Goal: Task Accomplishment & Management: Manage account settings

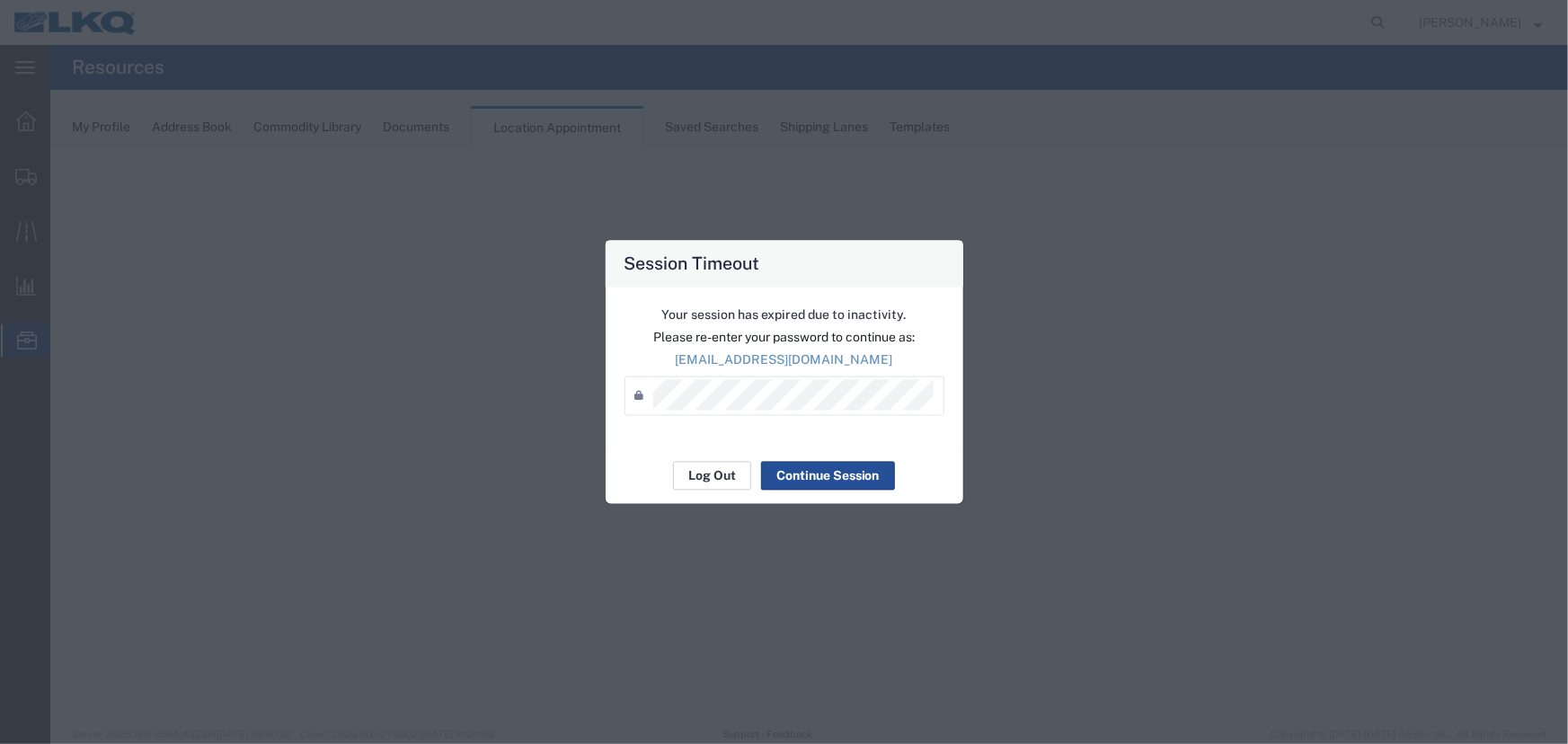
select select "27634"
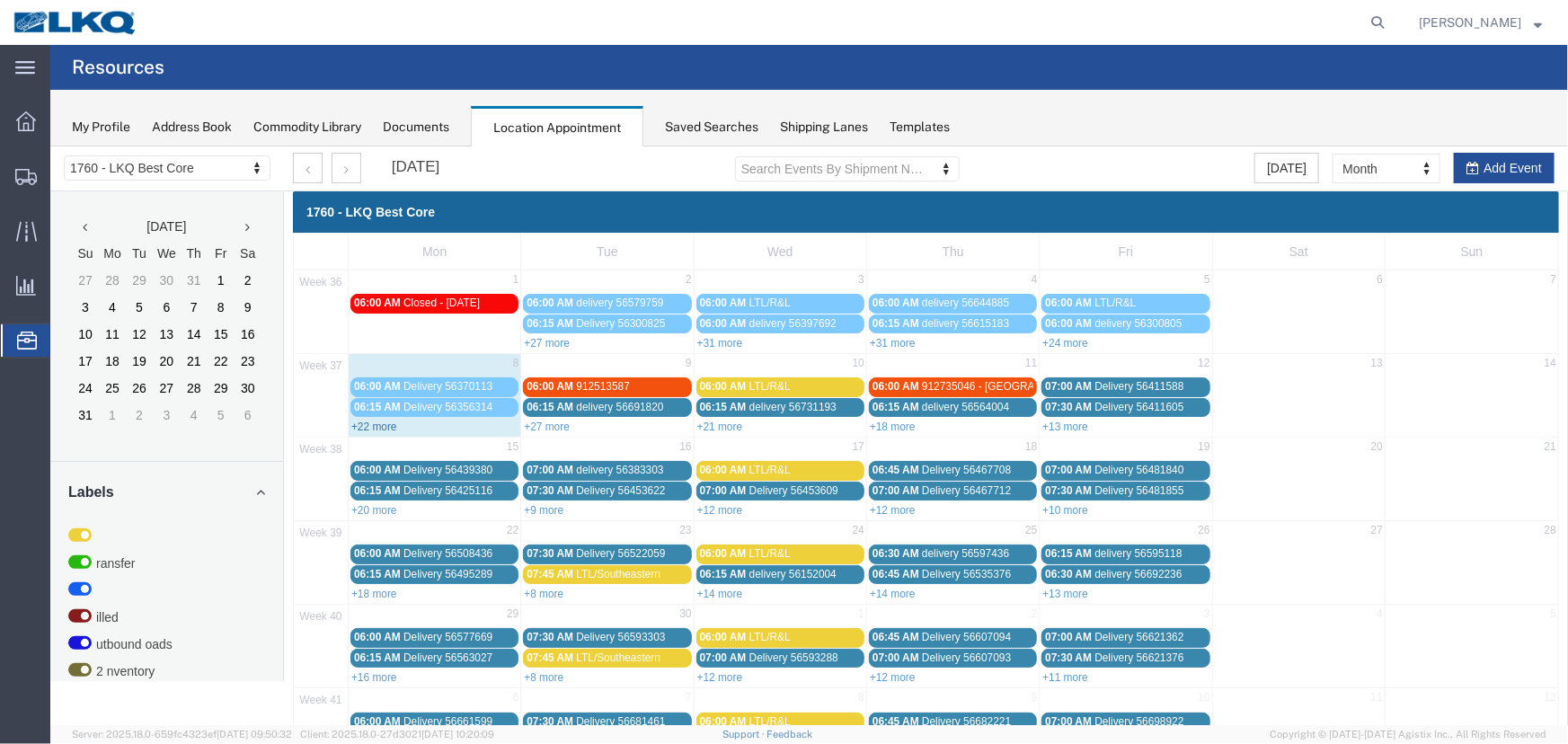
click at [378, 421] on link "+22 more" at bounding box center [373, 425] width 46 height 12
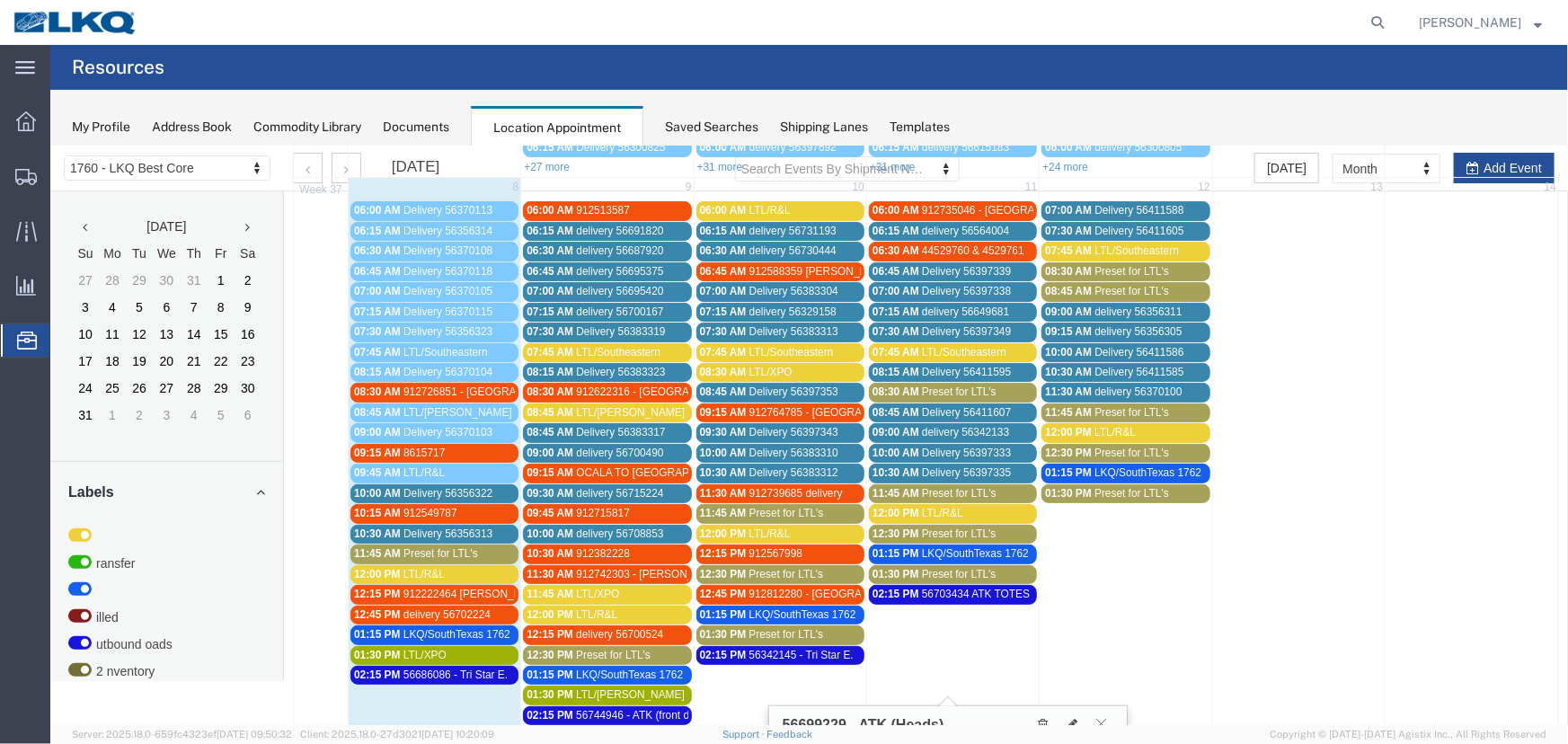
scroll to position [326, 0]
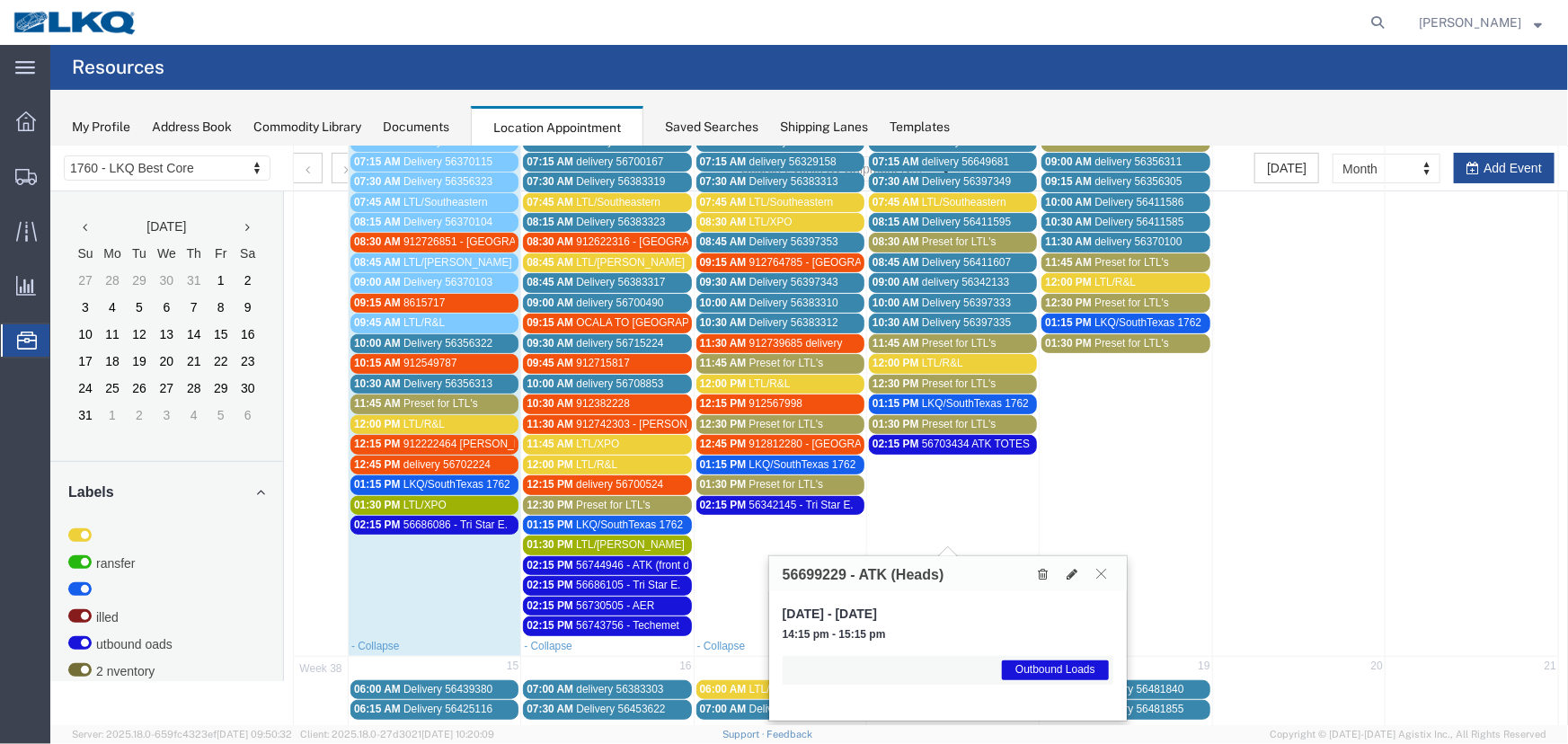
click at [1100, 573] on icon at bounding box center [1100, 572] width 10 height 11
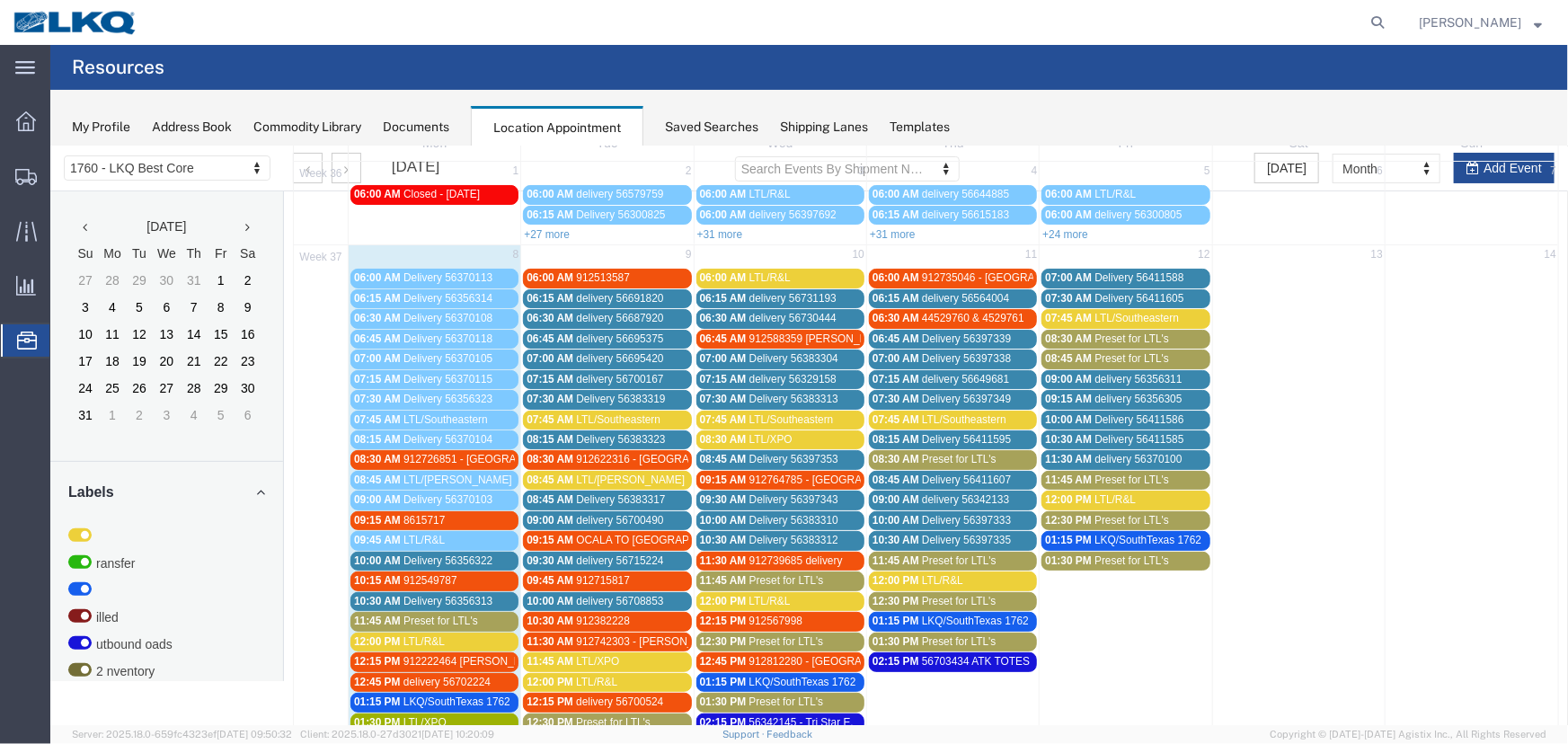
scroll to position [0, 0]
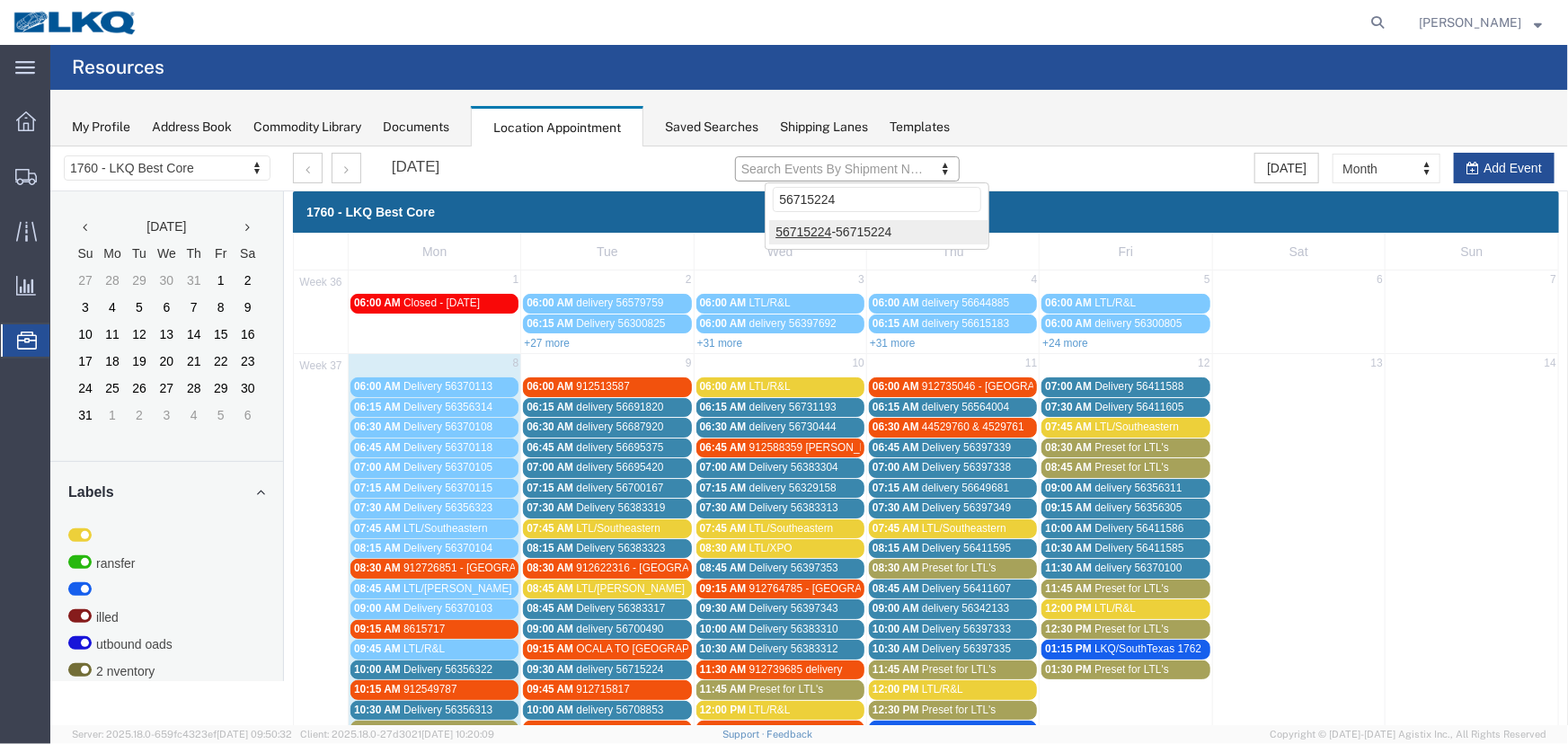
type input "56715224"
click at [862, 231] on div at bounding box center [808, 434] width 1518 height 578
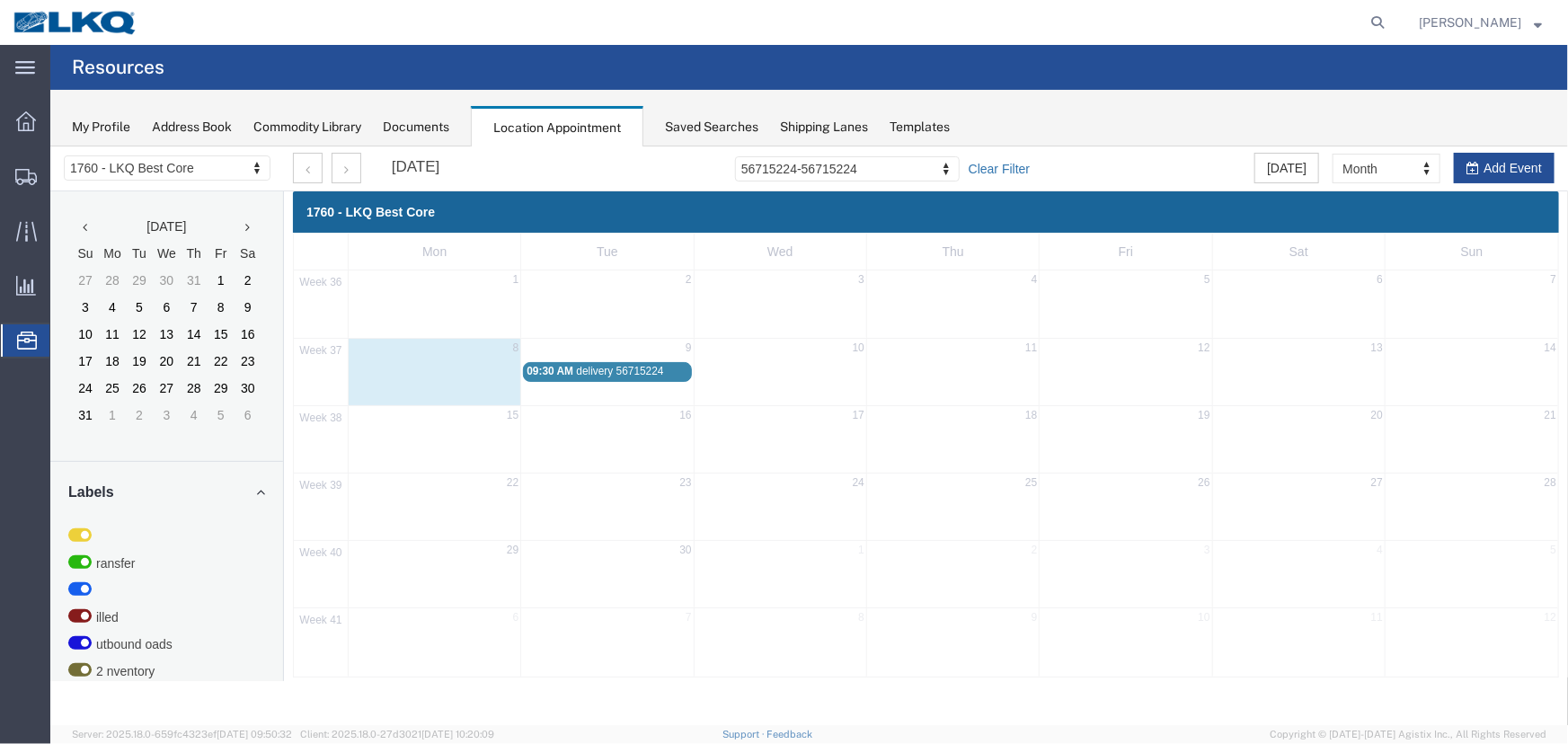
click at [1029, 171] on link "Clear Filter" at bounding box center [997, 167] width 61 height 18
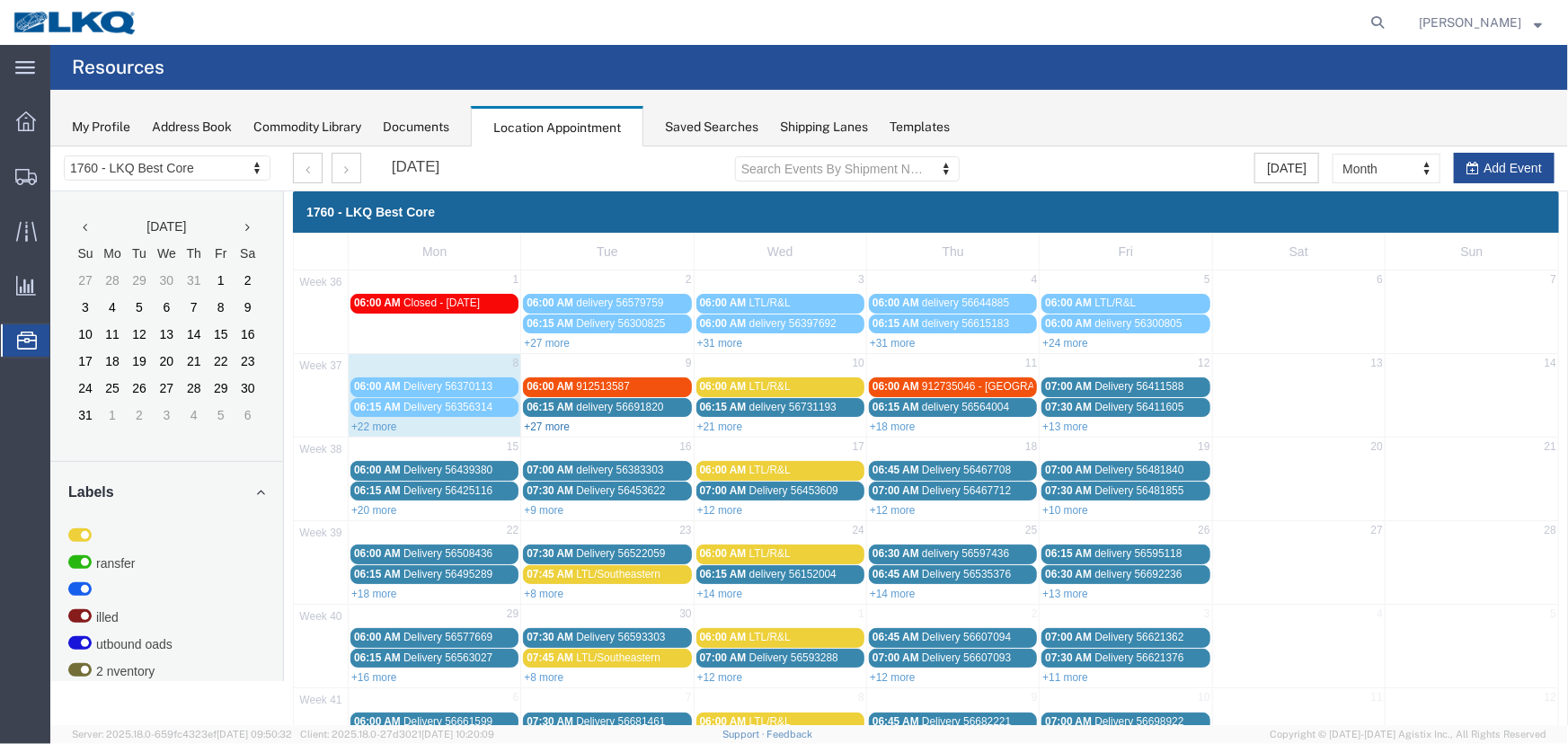
click at [559, 425] on link "+27 more" at bounding box center [546, 425] width 46 height 12
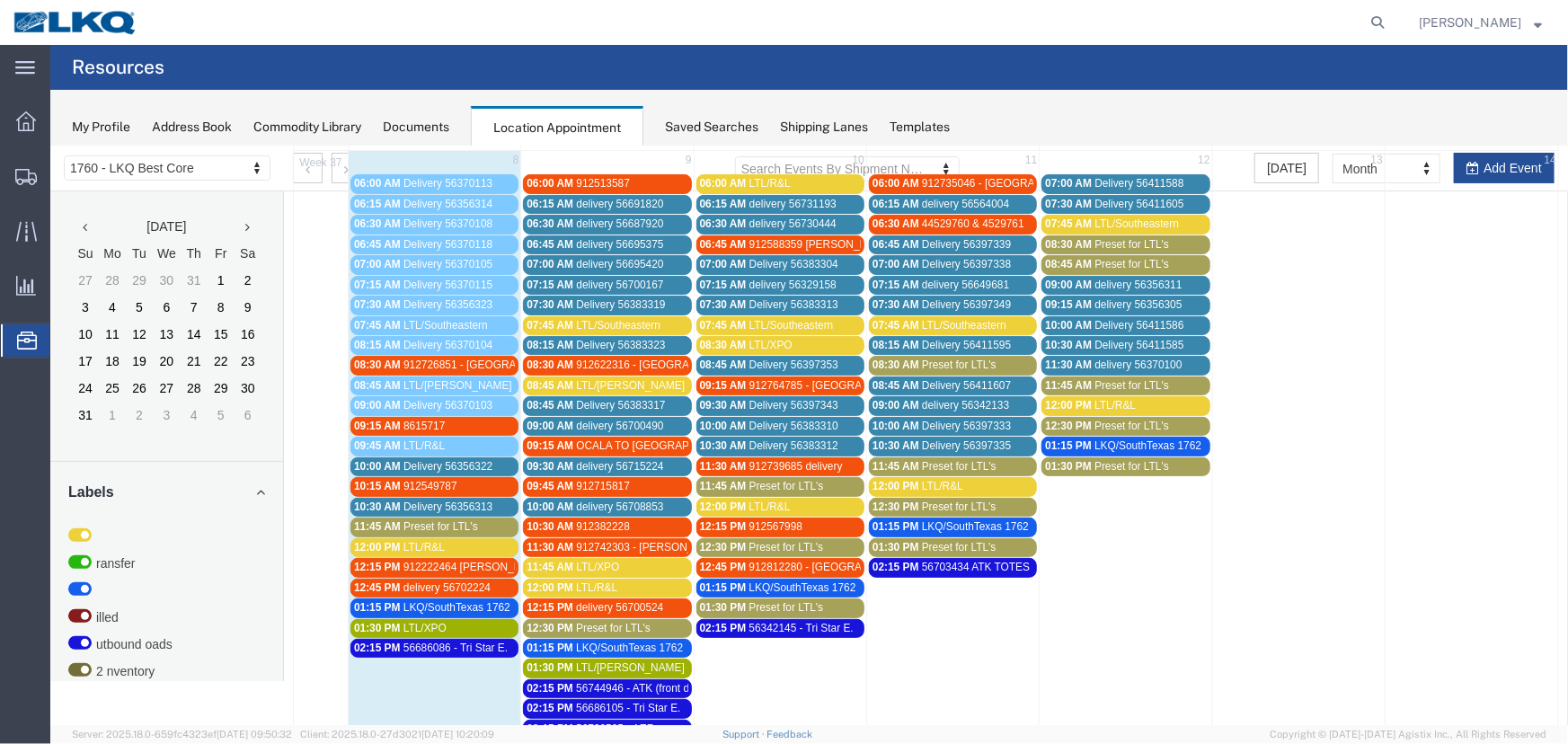
scroll to position [244, 0]
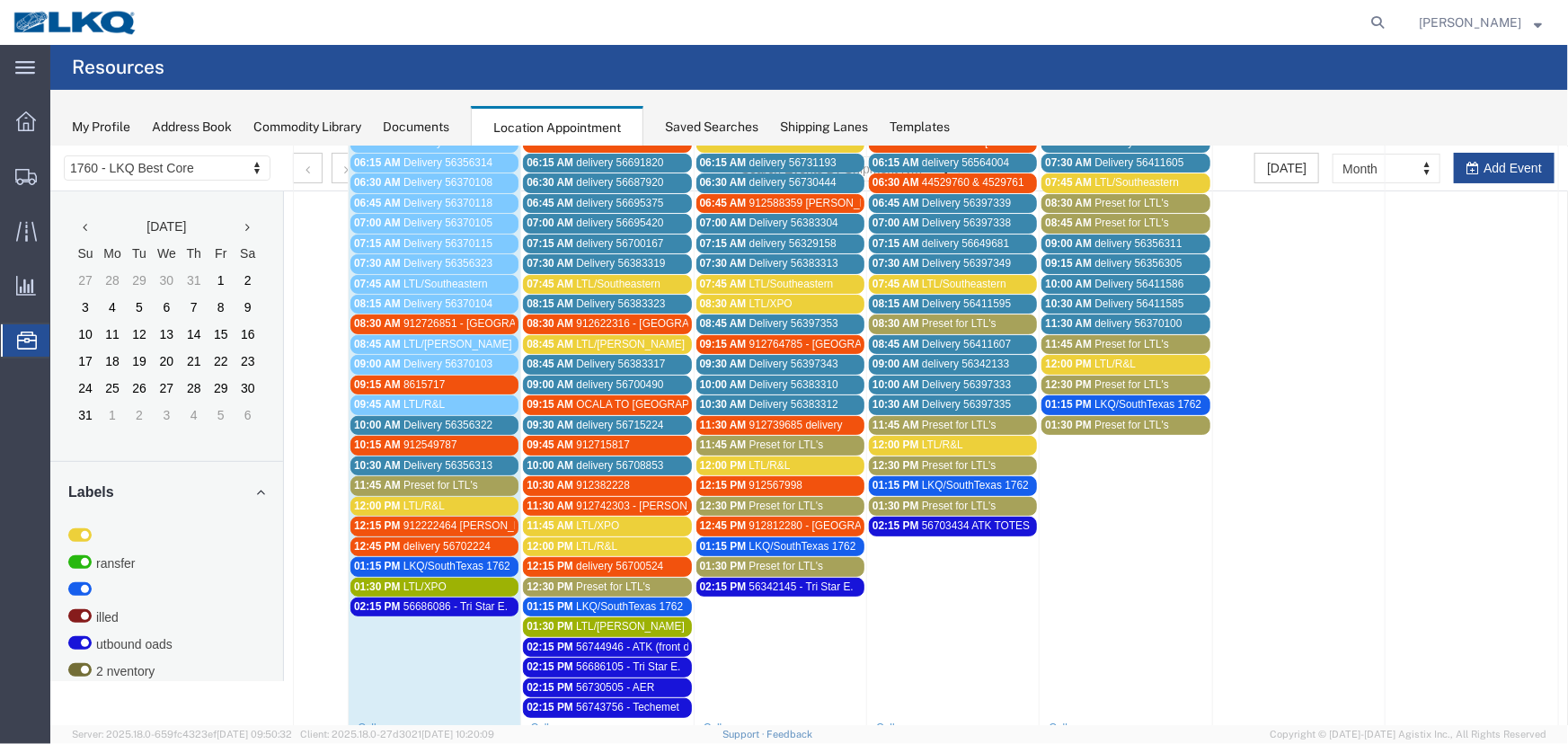
click at [604, 418] on span "delivery 56715224" at bounding box center [617, 423] width 87 height 12
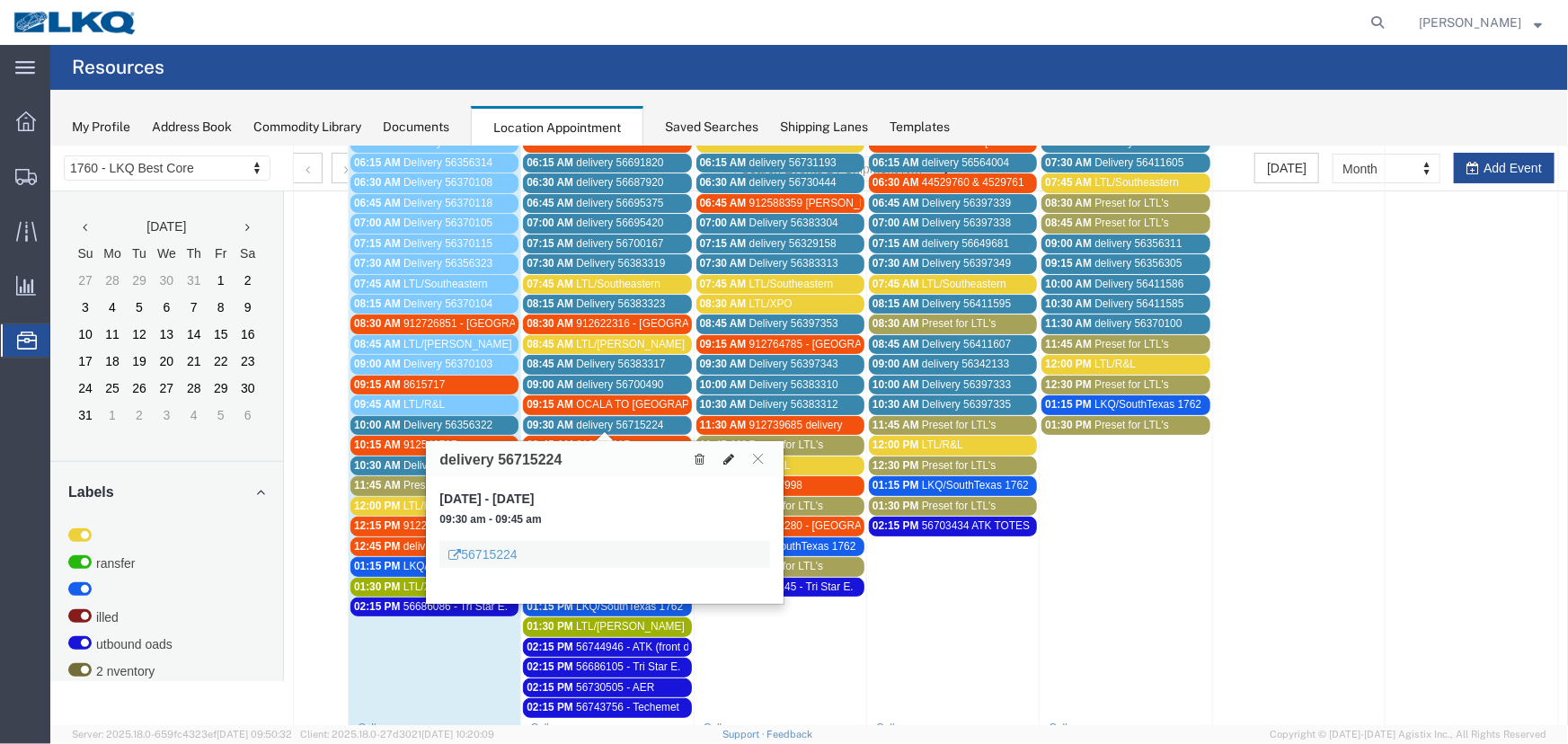
click at [724, 455] on icon at bounding box center [728, 457] width 11 height 12
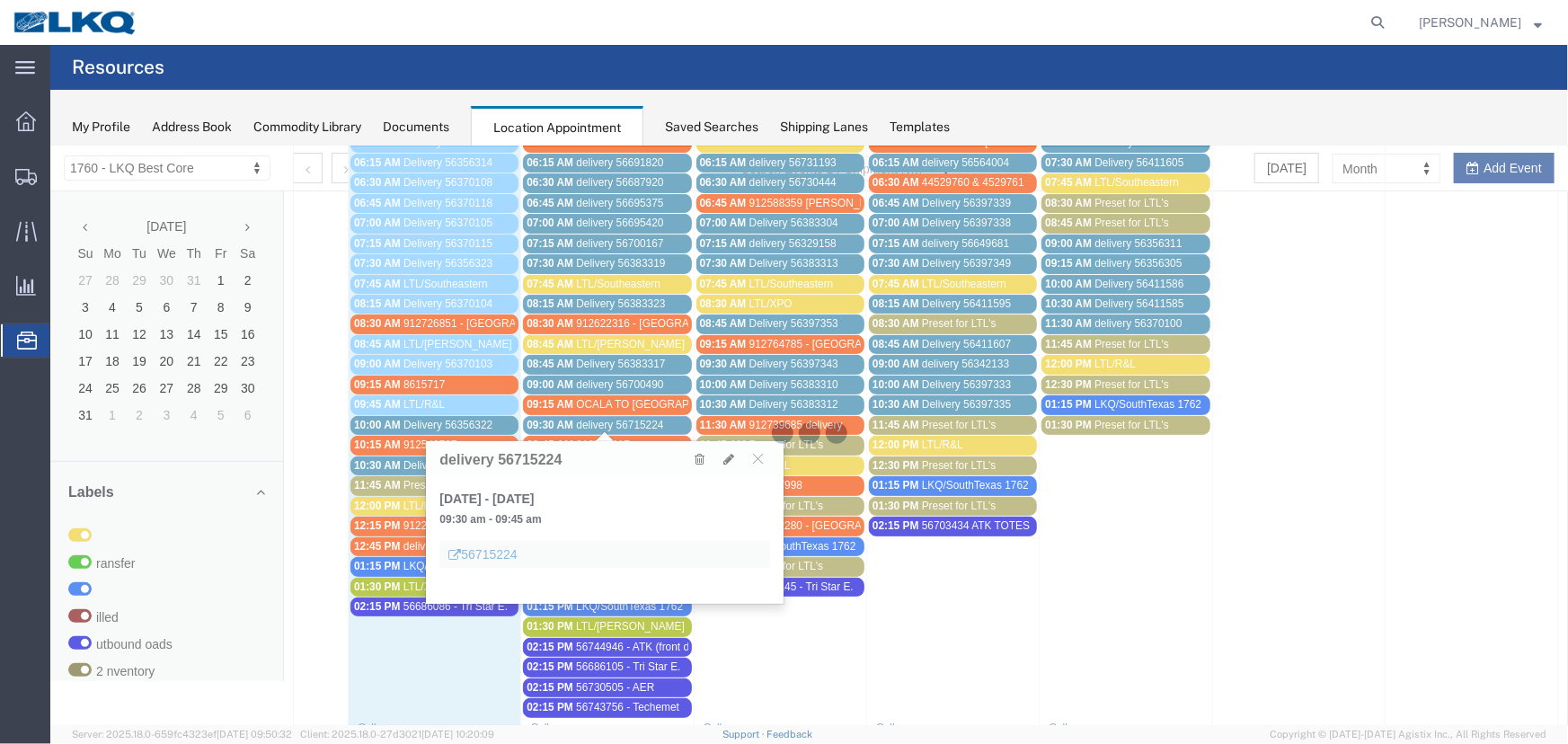
select select "100"
select select "1"
select select
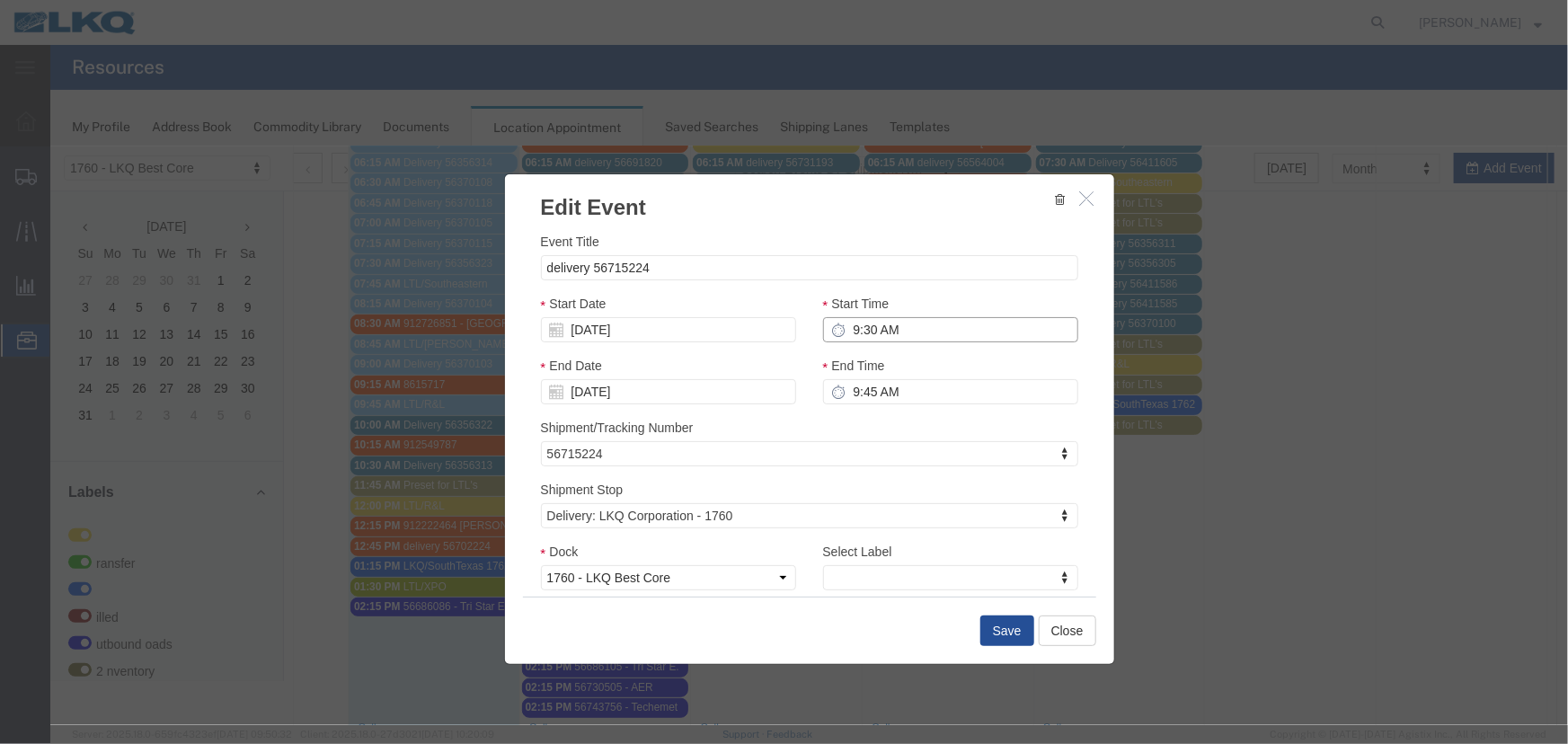
click at [919, 340] on input "9:30 AM" at bounding box center [950, 328] width 256 height 25
type input "9:45 AM"
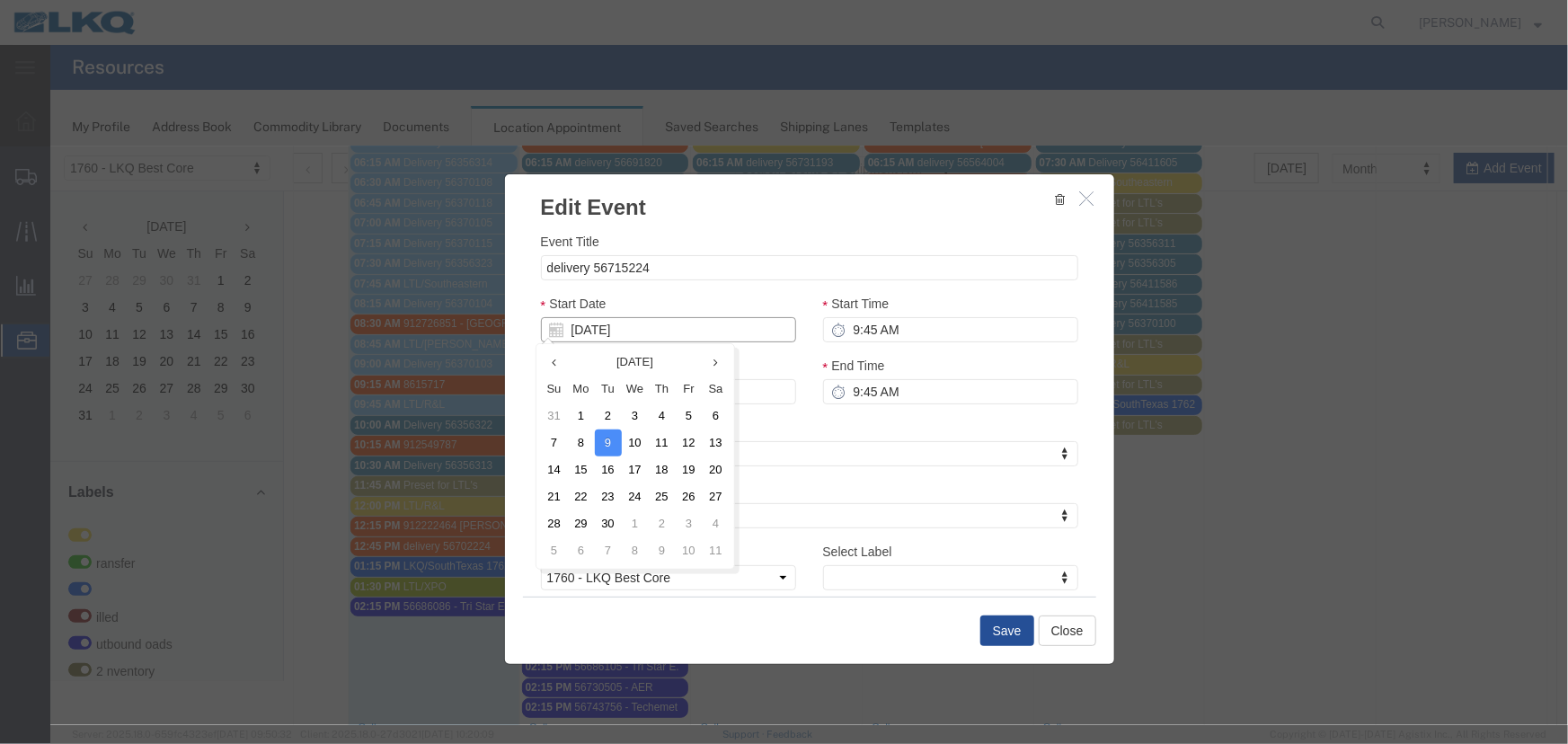
click at [710, 338] on input "[DATE]" at bounding box center [668, 328] width 256 height 25
click at [637, 437] on td "10" at bounding box center [634, 441] width 27 height 27
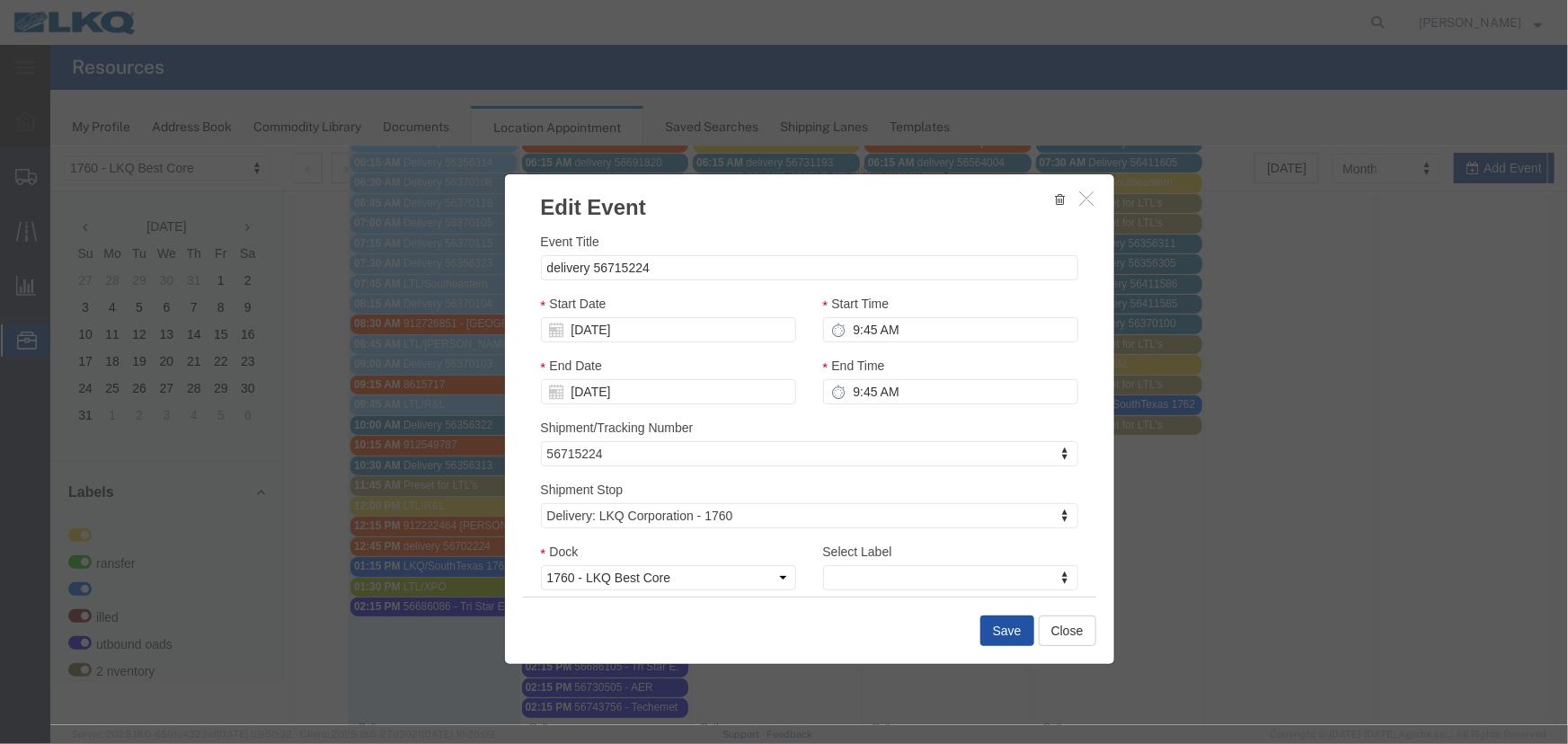
drag, startPoint x: 994, startPoint y: 637, endPoint x: 833, endPoint y: 556, distance: 180.2
click at [994, 637] on button "Save" at bounding box center [1006, 629] width 54 height 31
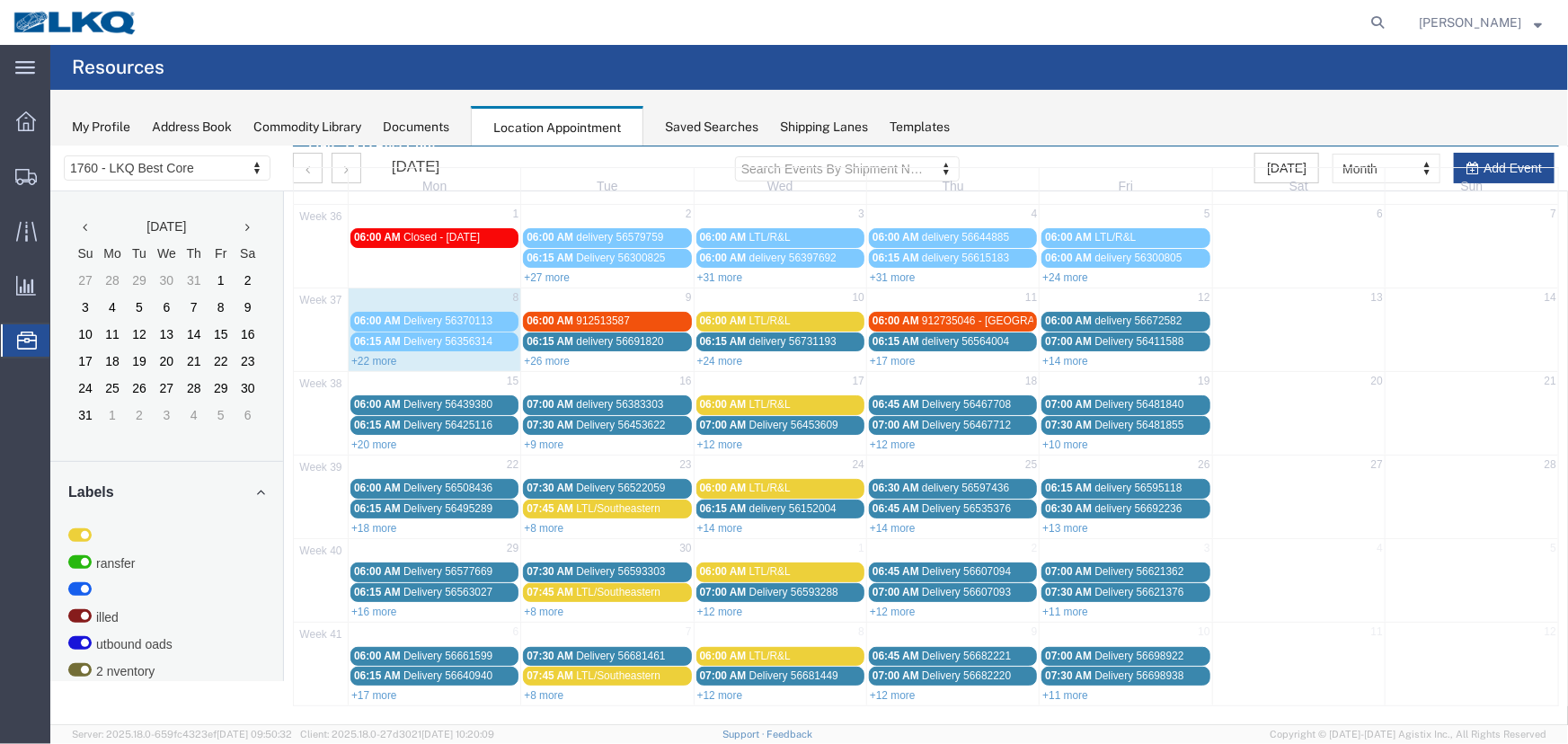
scroll to position [0, 0]
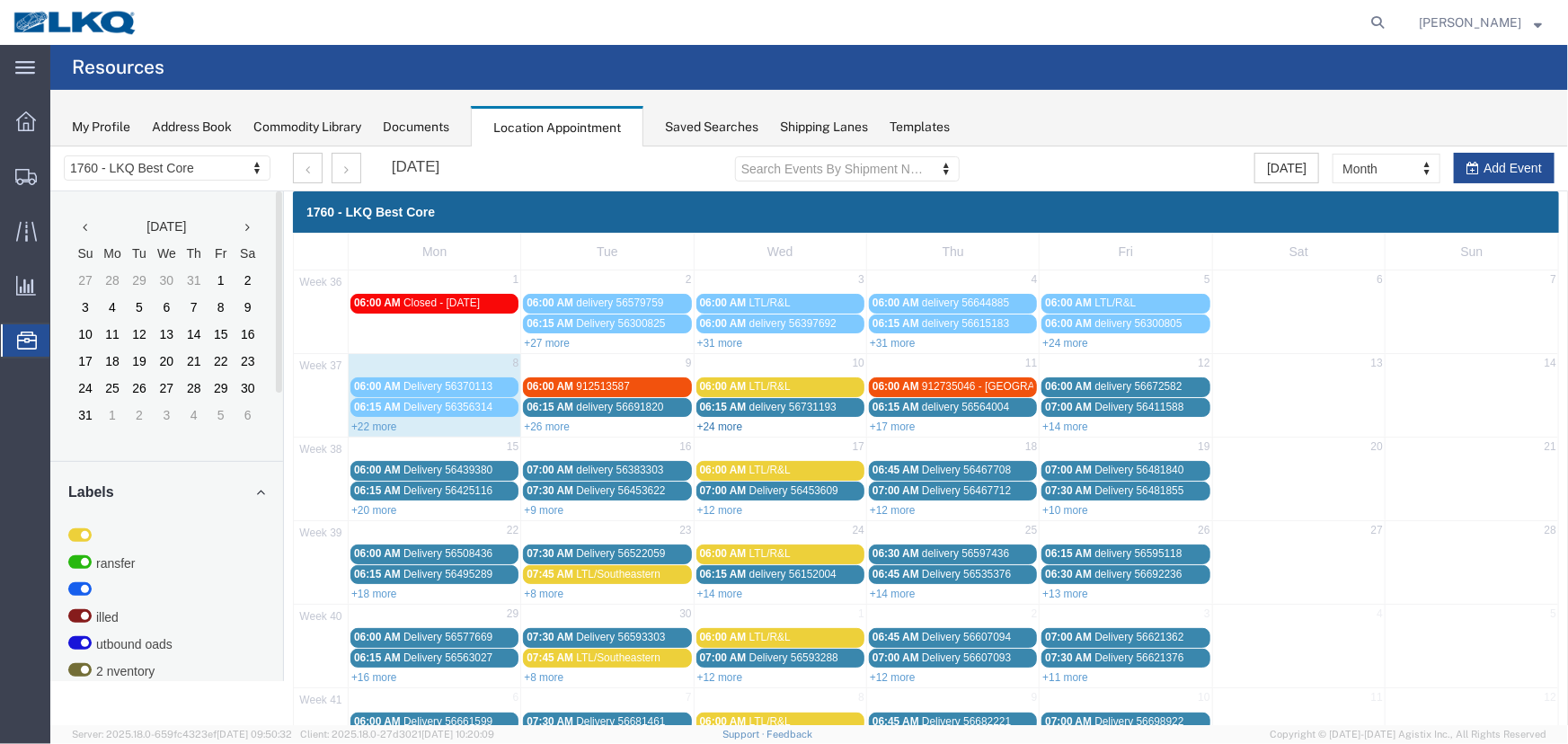
click at [721, 426] on link "+24 more" at bounding box center [718, 425] width 46 height 12
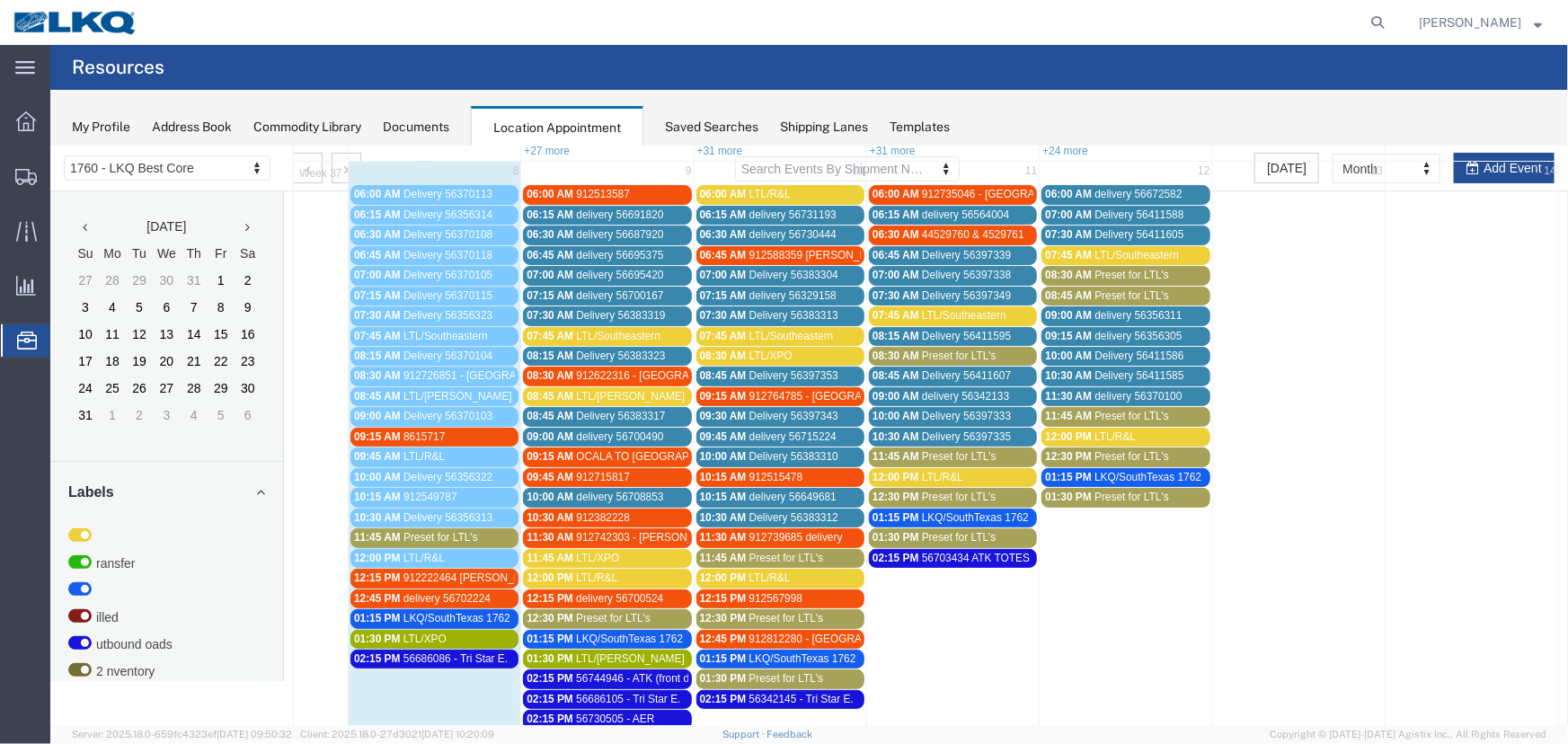
scroll to position [163, 0]
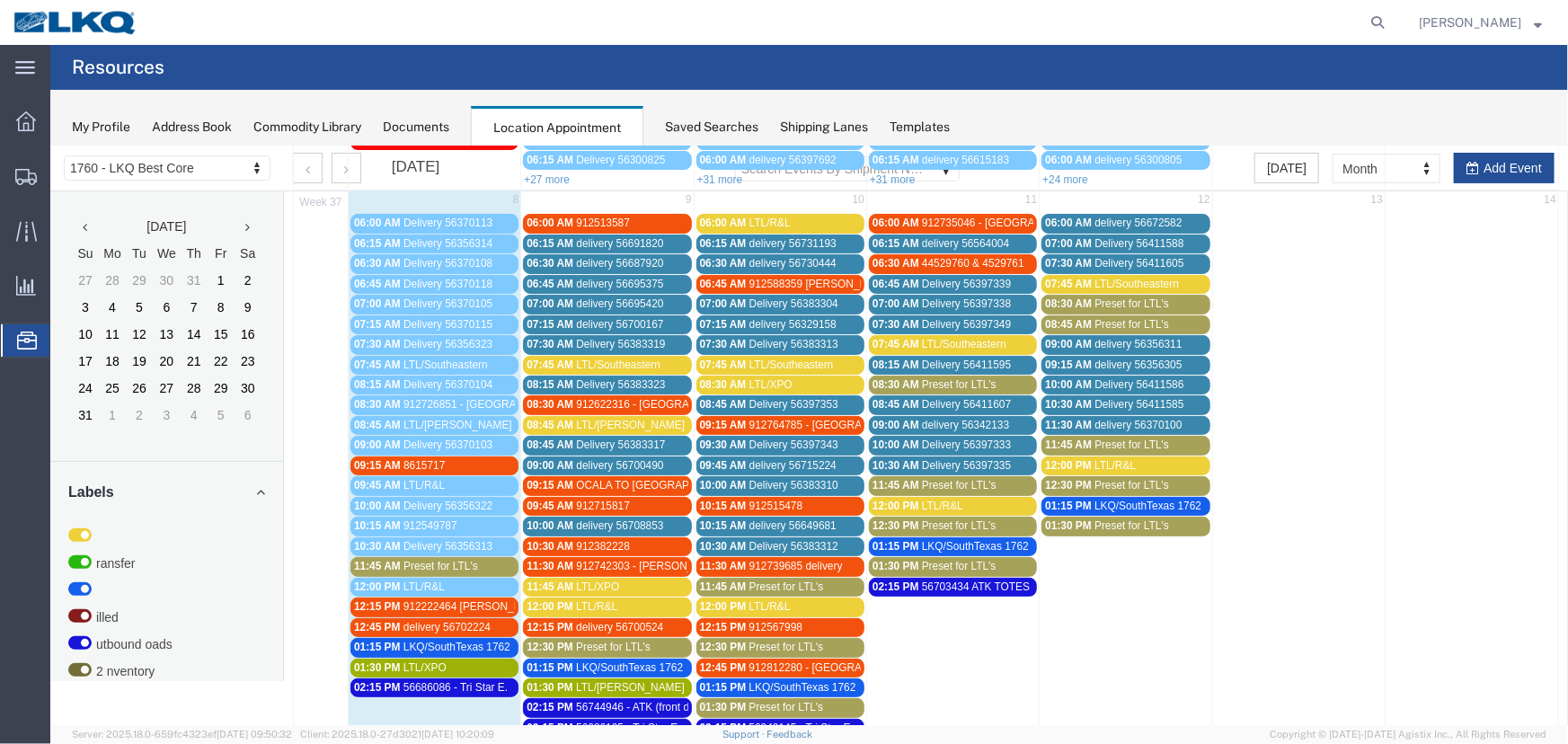
click at [423, 558] on span "Preset for LTL's" at bounding box center [440, 564] width 75 height 12
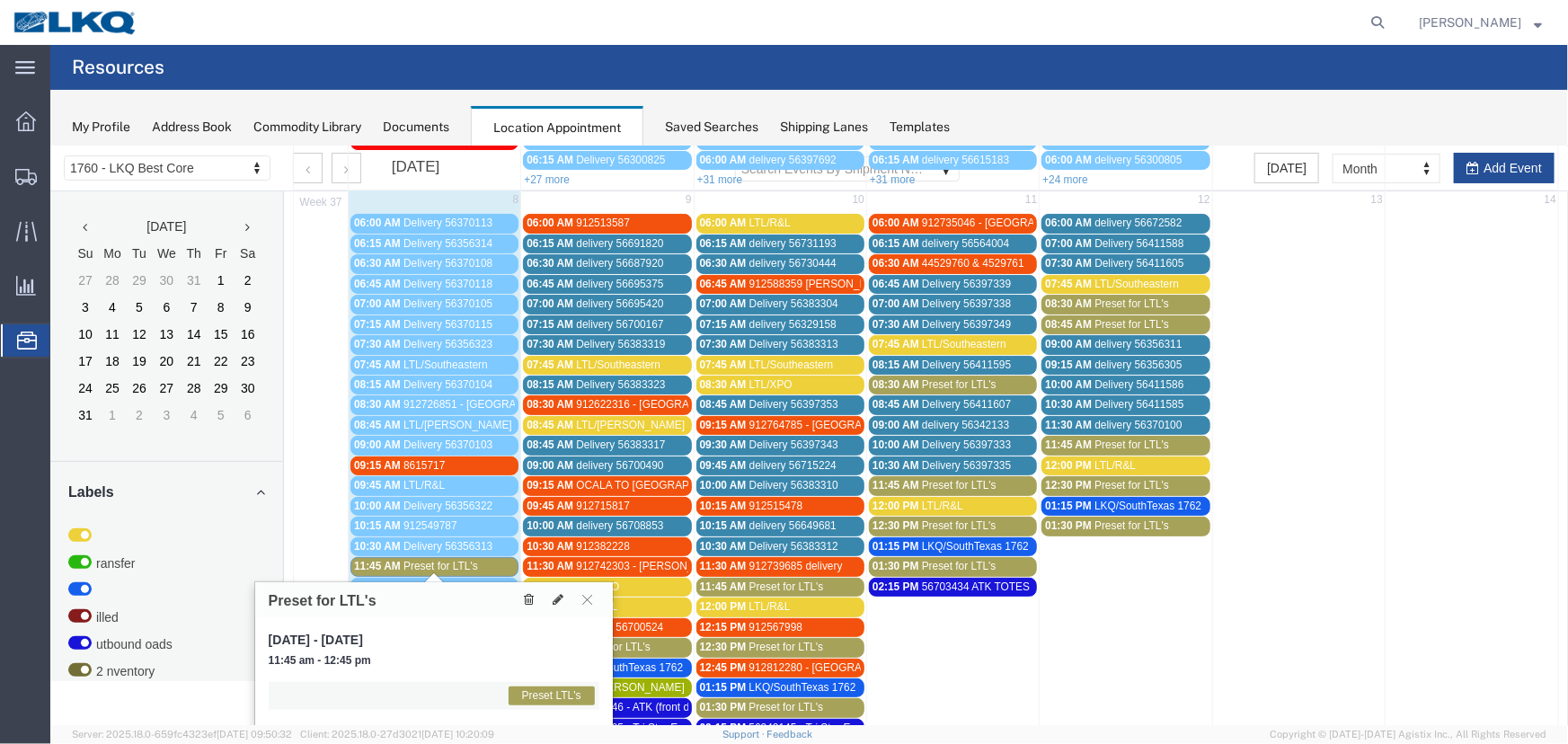
click at [527, 598] on icon at bounding box center [528, 598] width 10 height 12
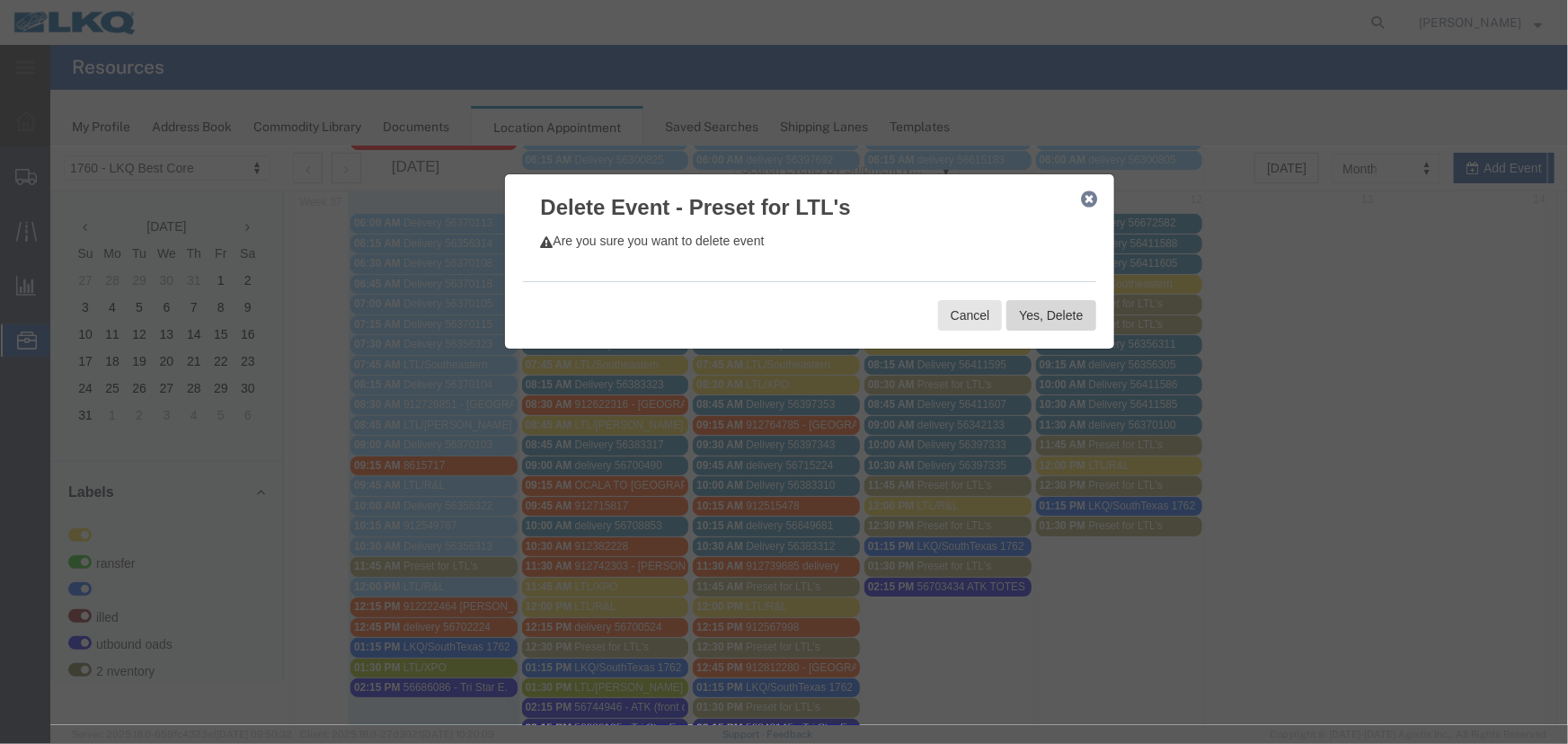
click at [1046, 313] on button "Yes, Delete" at bounding box center [1049, 314] width 89 height 31
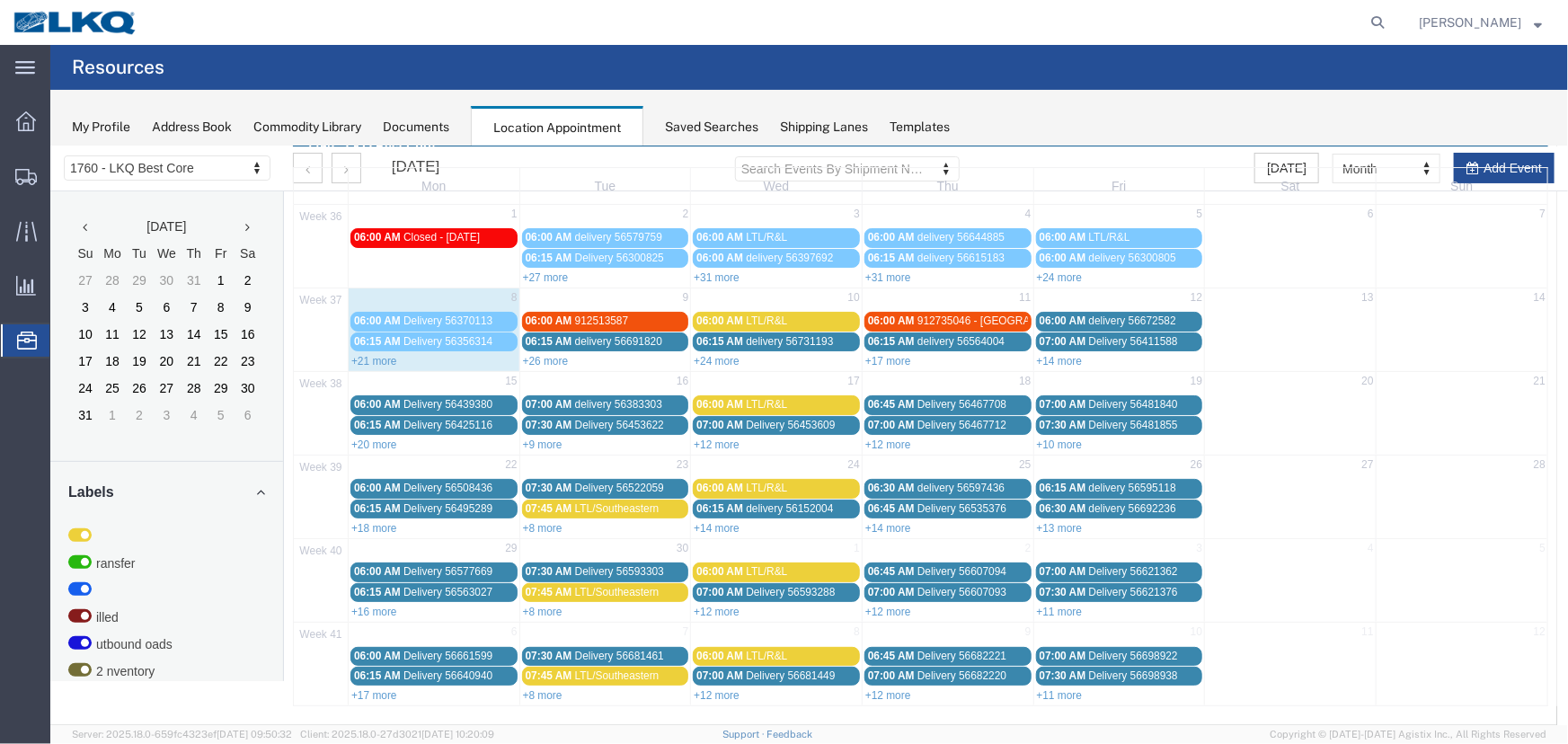
scroll to position [61, 0]
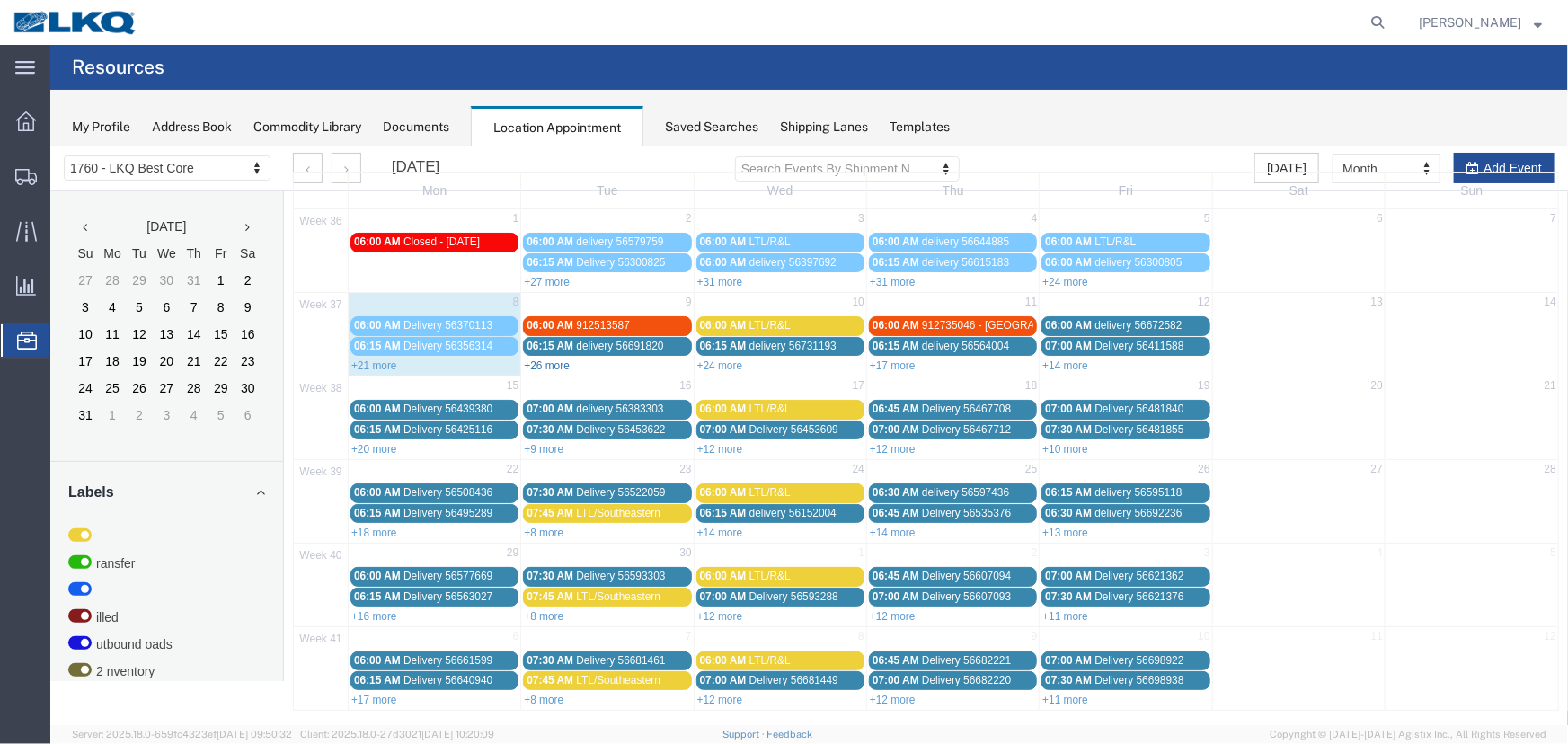
click at [536, 360] on link "+26 more" at bounding box center [546, 364] width 46 height 12
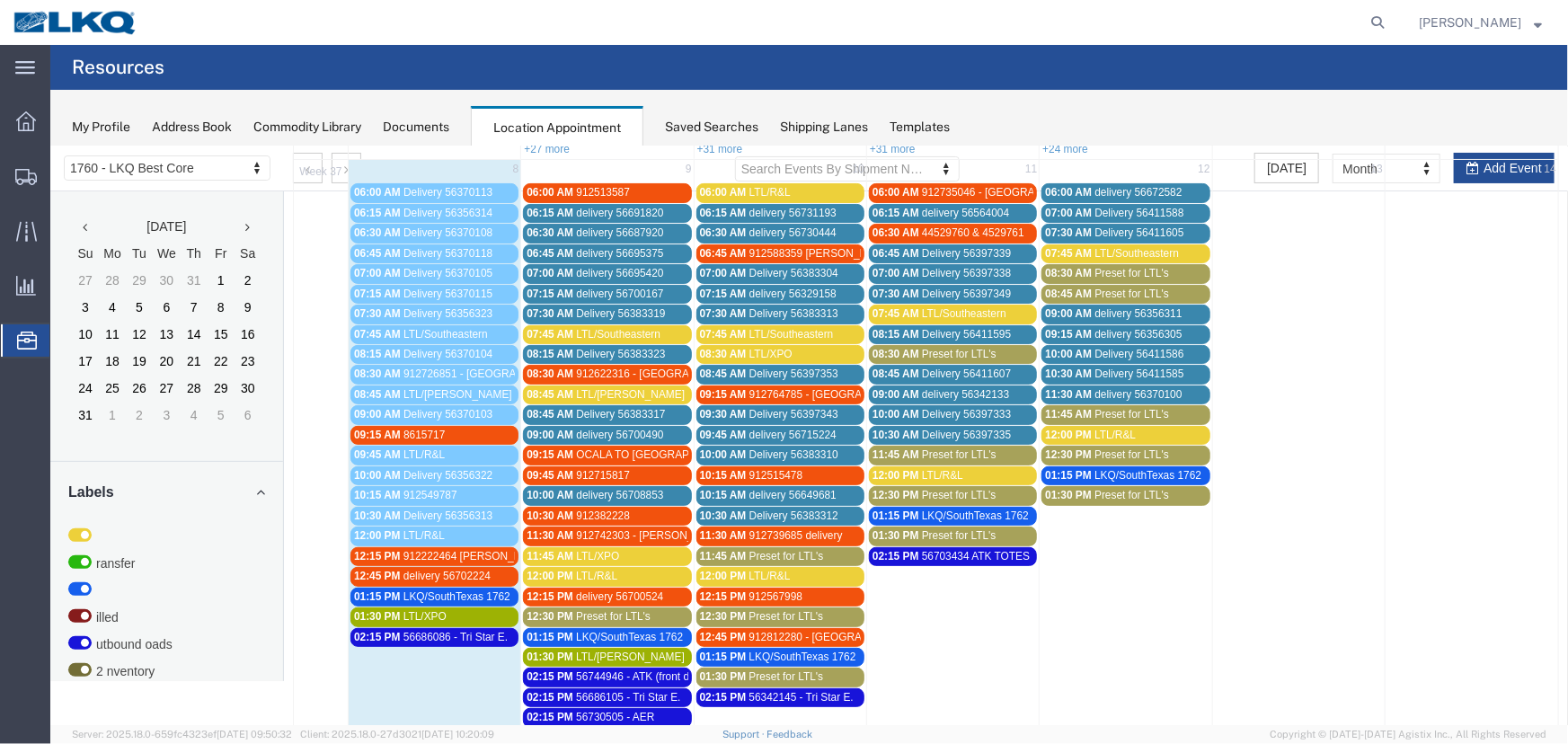
scroll to position [225, 0]
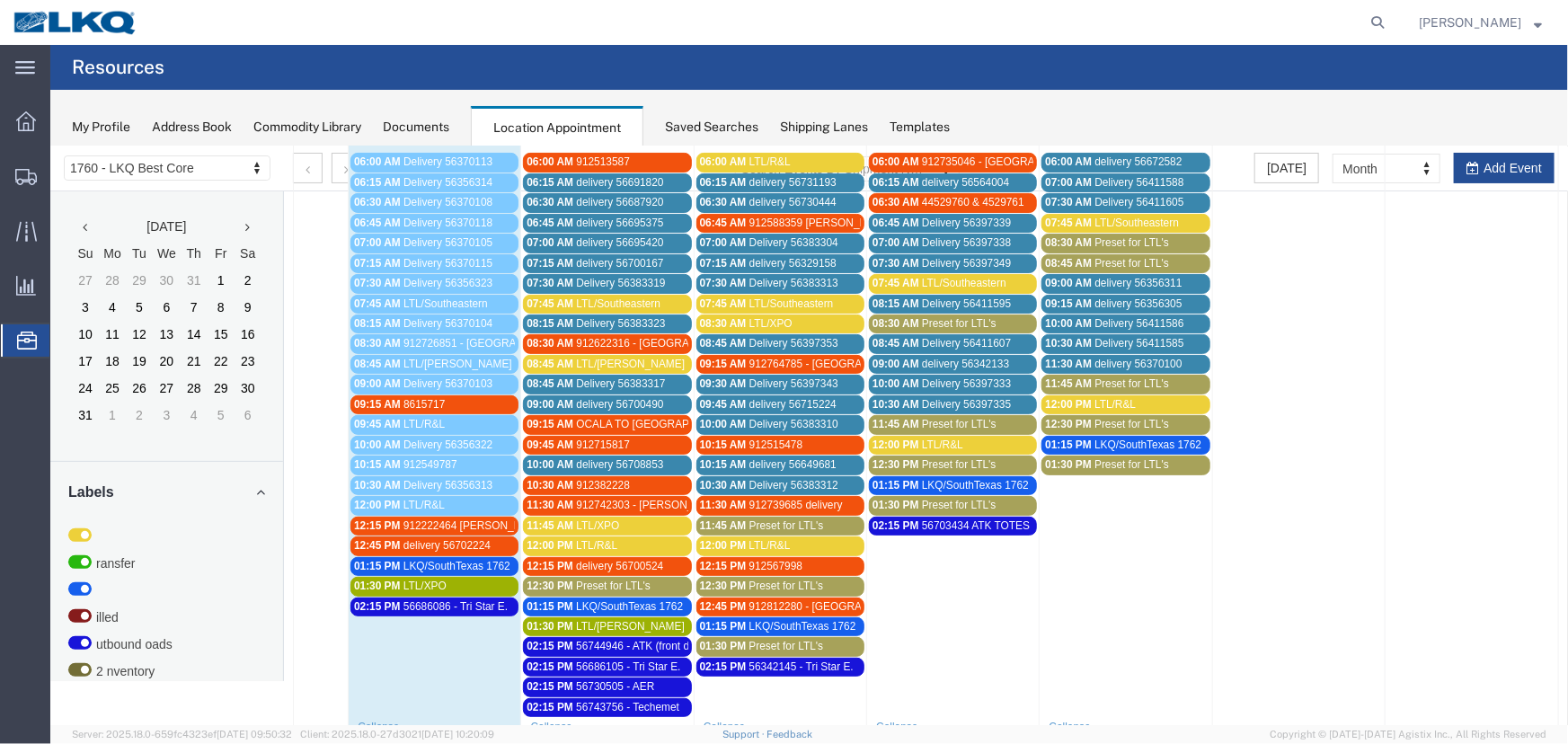
click at [493, 579] on div "01:30 PM LTL/XPO" at bounding box center [434, 585] width 160 height 13
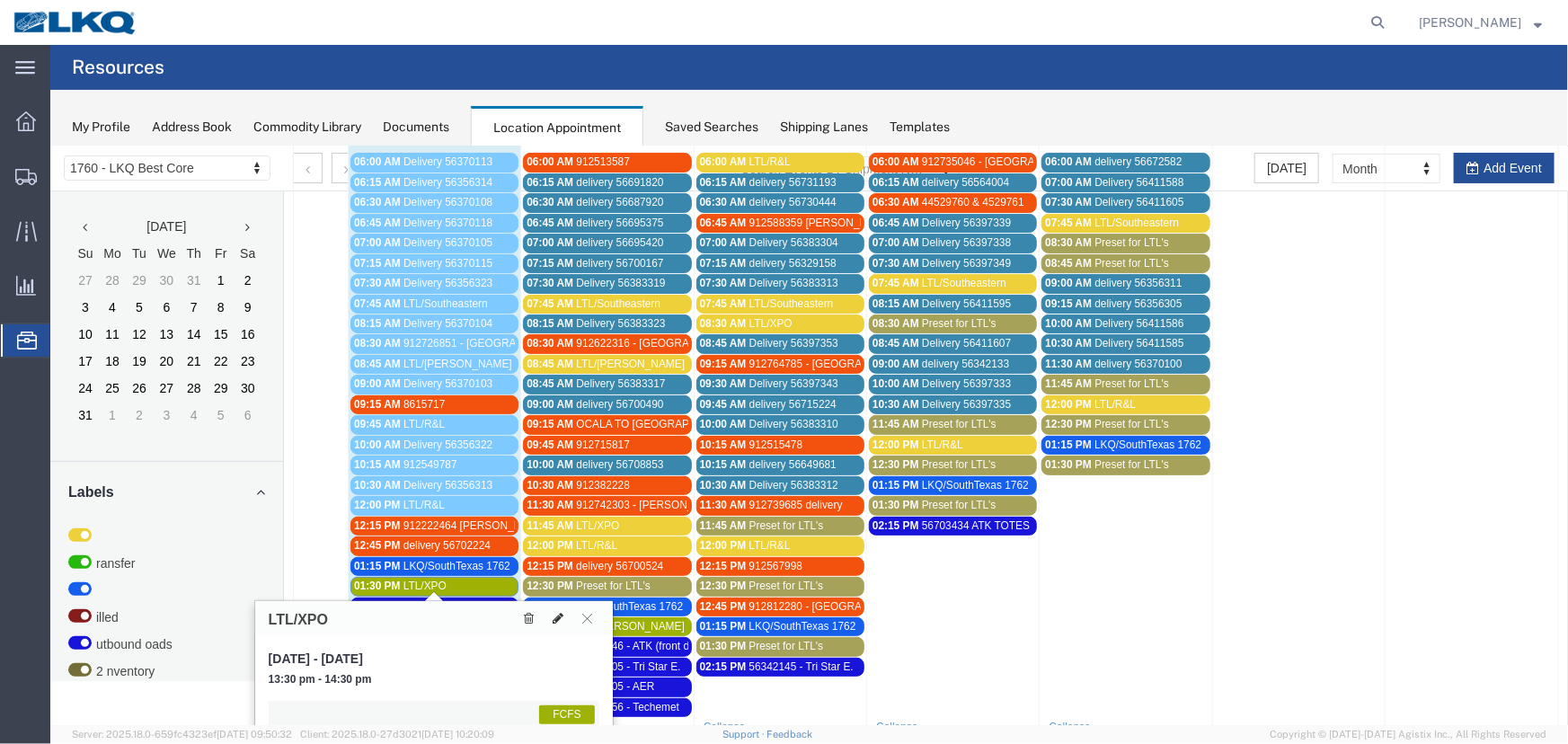
click at [548, 619] on button at bounding box center [557, 617] width 25 height 19
select select "1"
select select "180"
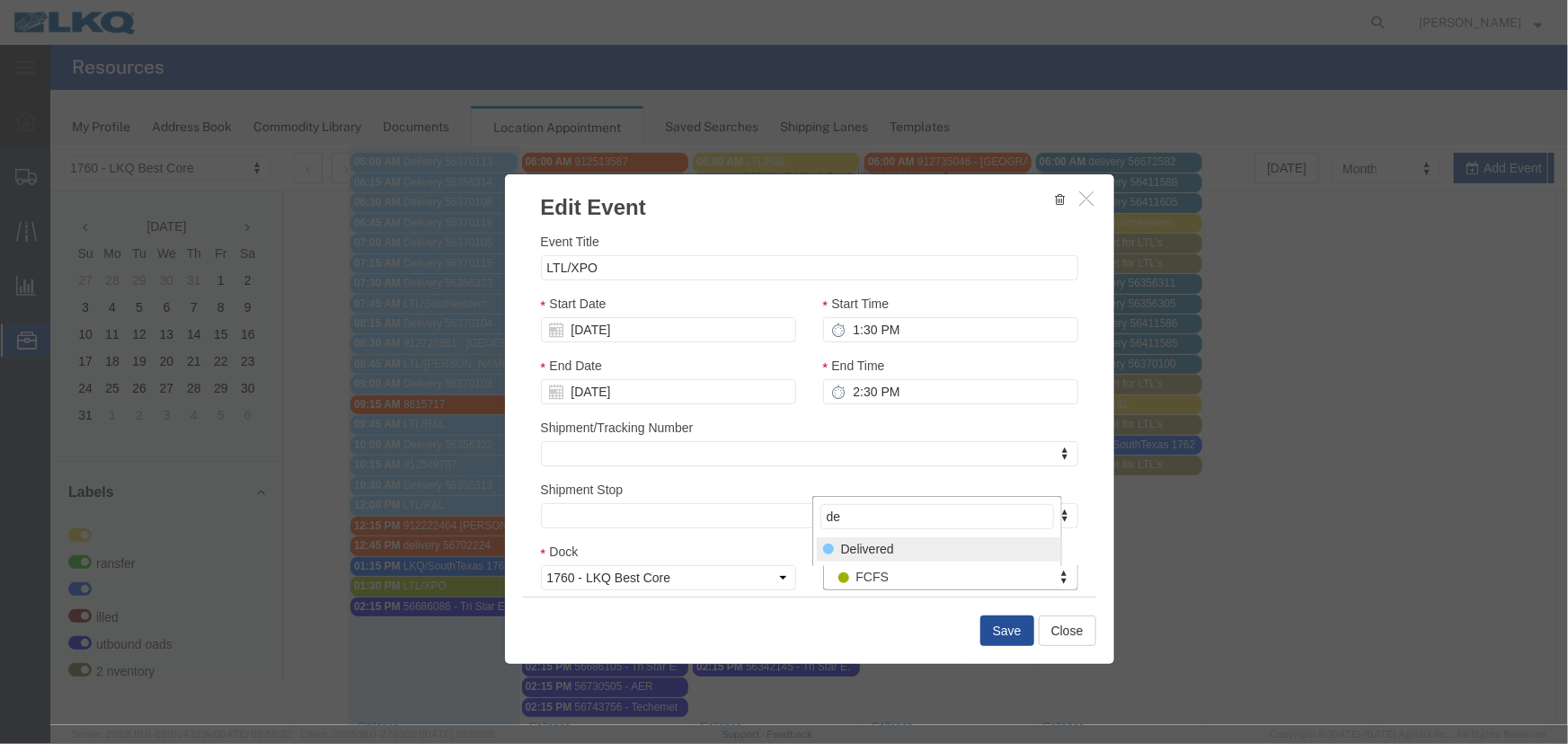
type input "de"
select select "40"
click at [988, 627] on button "Save" at bounding box center [1006, 629] width 54 height 31
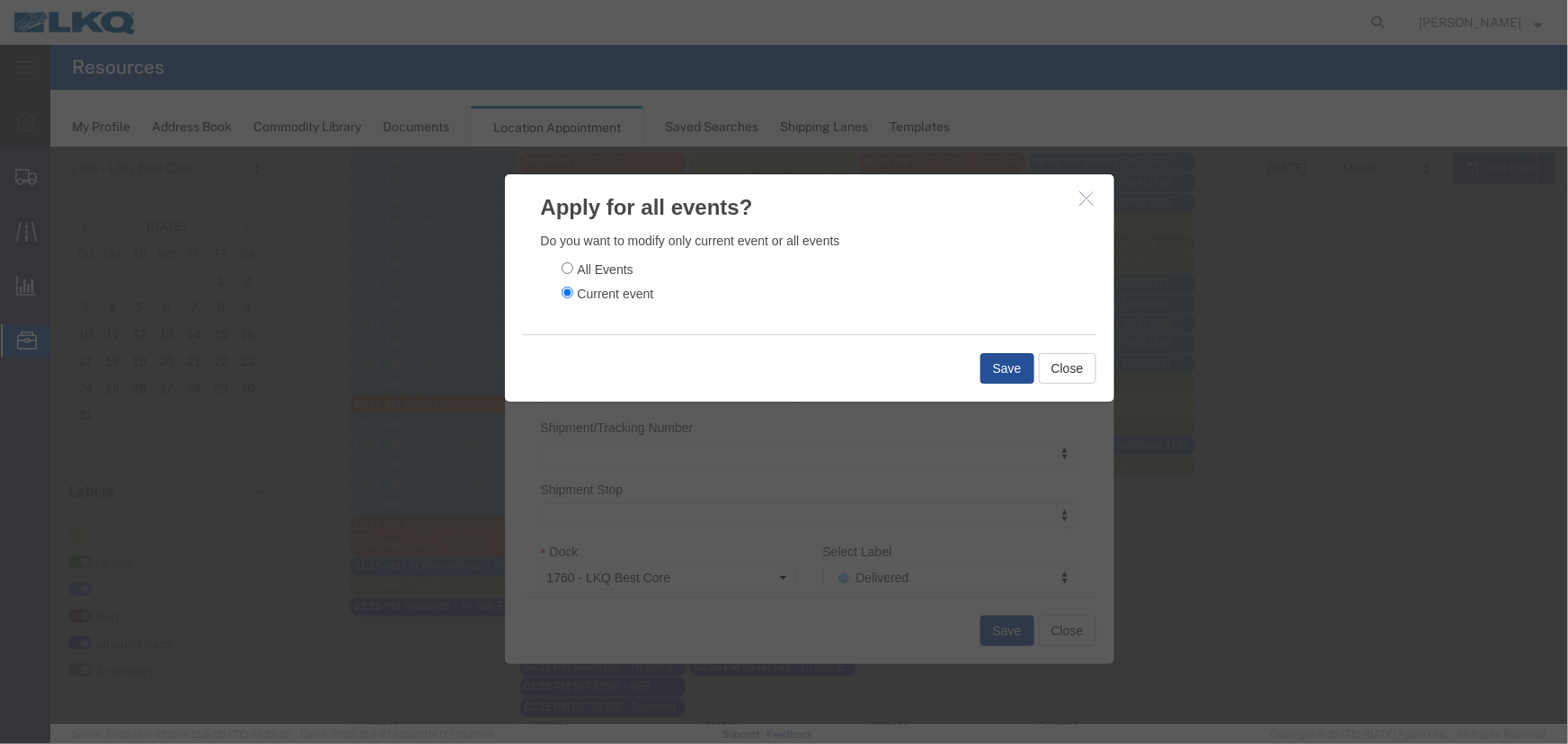
click at [997, 351] on div "Save Close" at bounding box center [809, 366] width 574 height 67
click at [992, 359] on button "Save" at bounding box center [1006, 367] width 54 height 31
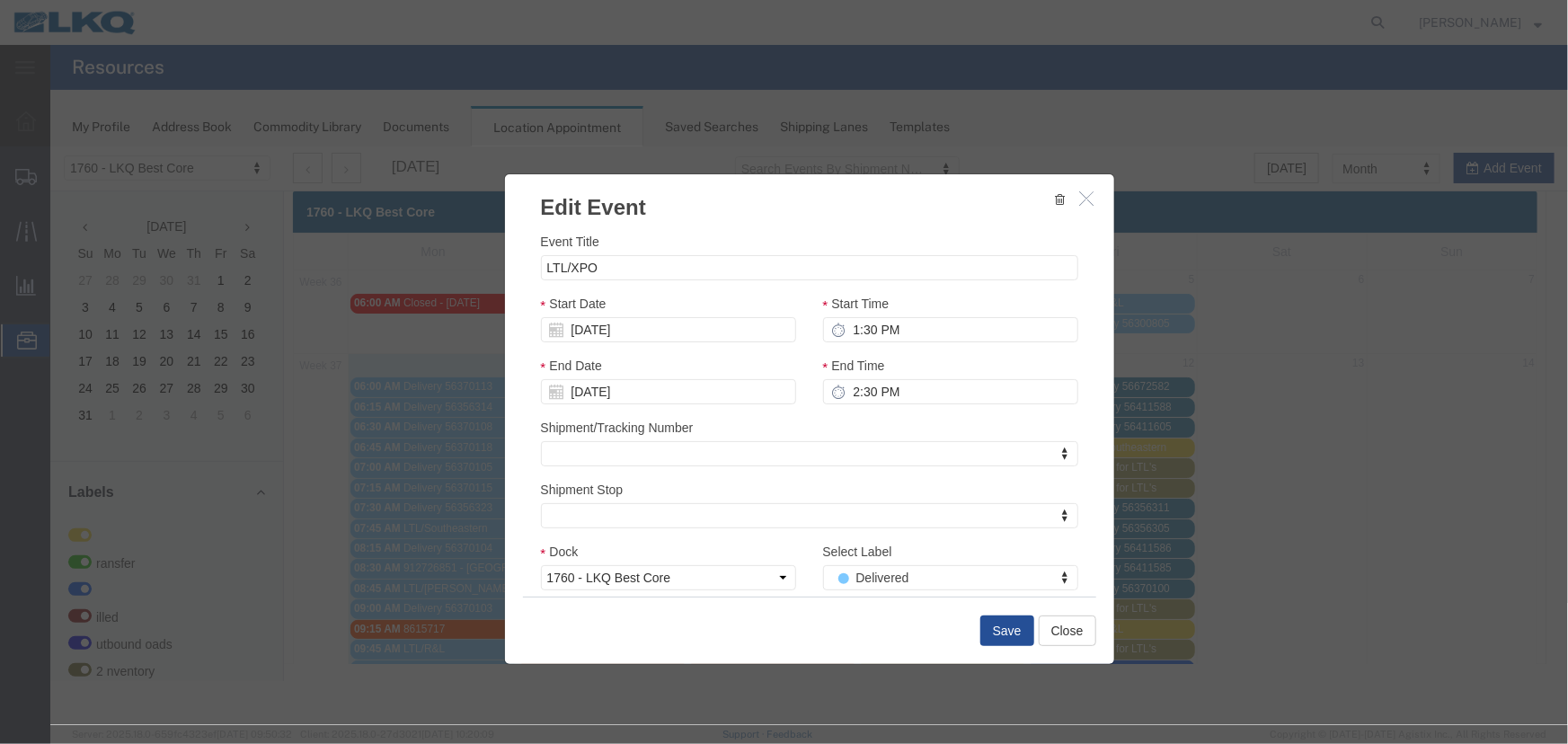
scroll to position [0, 0]
